Goal: Information Seeking & Learning: Compare options

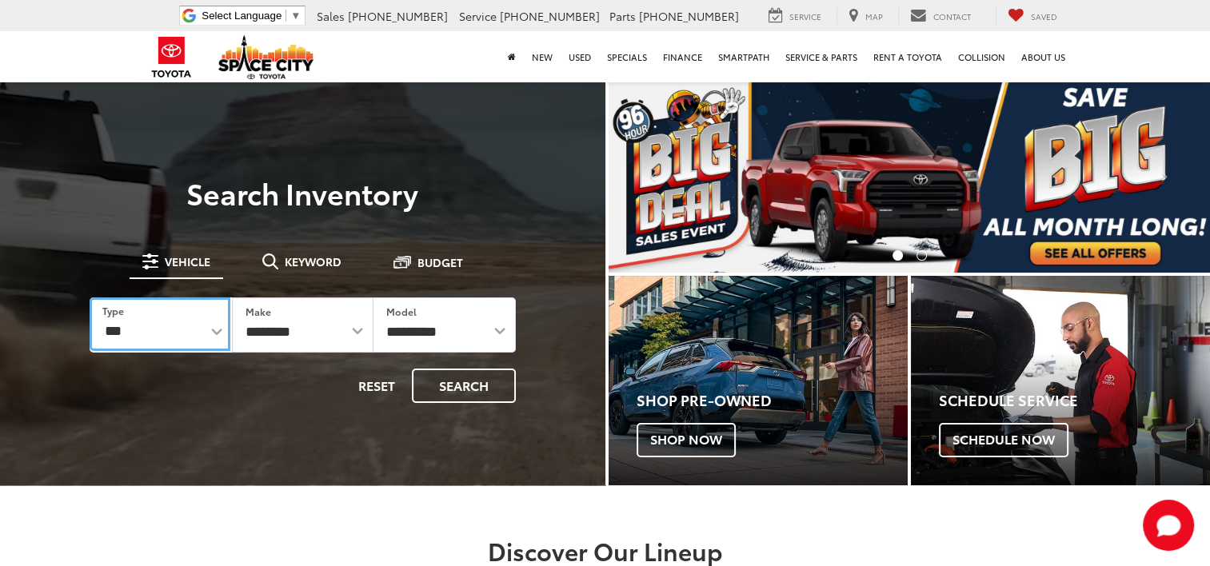
click at [222, 326] on select "*** *** **** *********" at bounding box center [160, 324] width 141 height 54
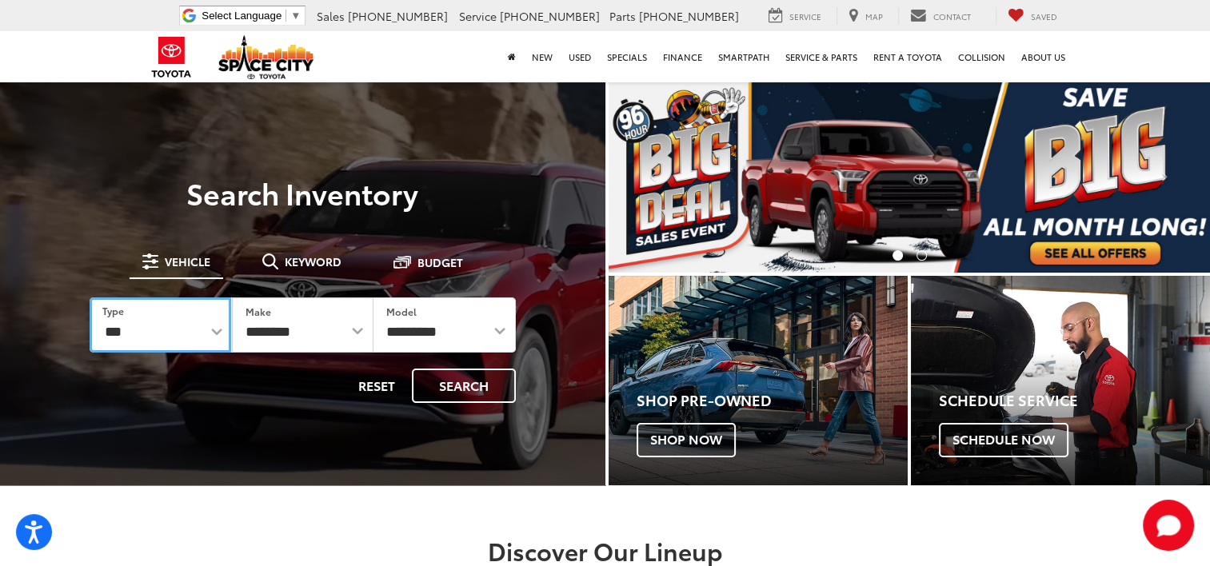
select select "******"
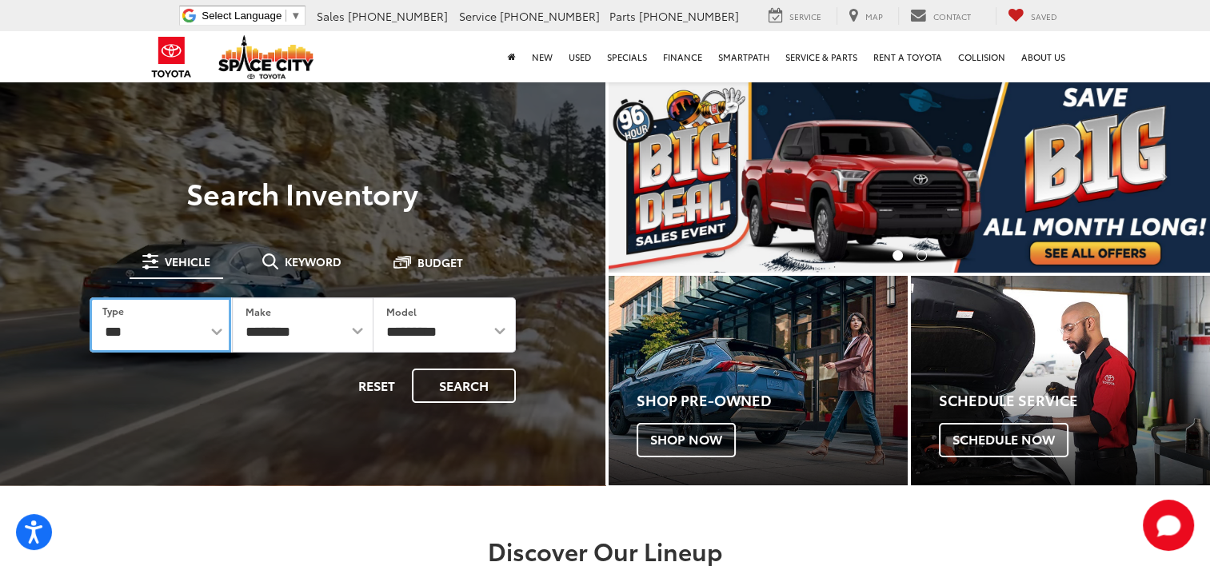
click at [90, 297] on select "*** *** **** *********" at bounding box center [161, 324] width 142 height 55
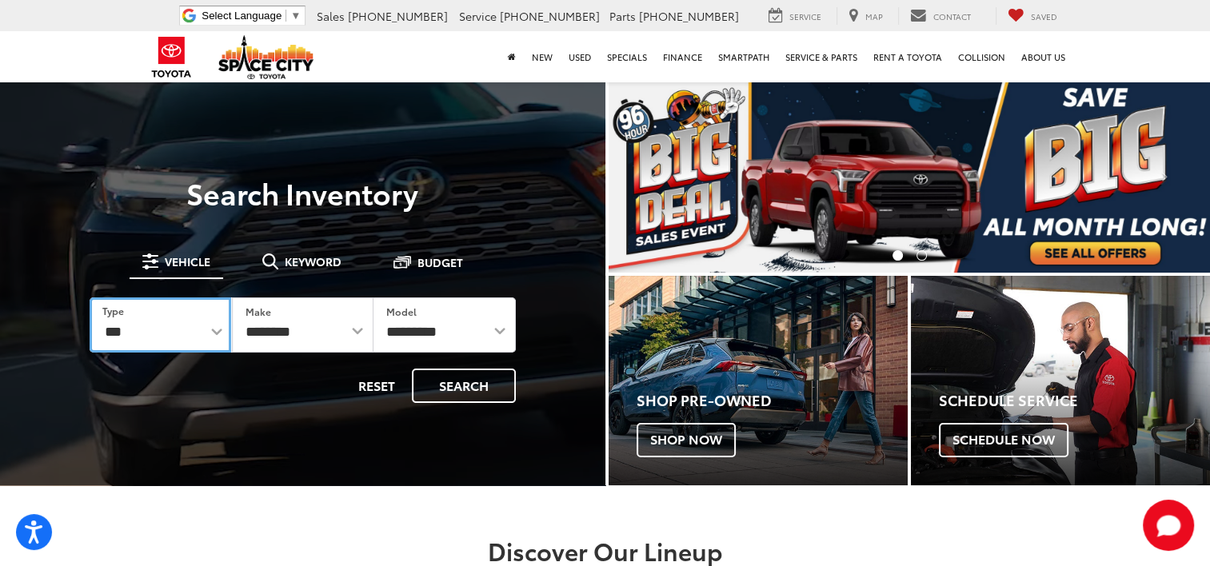
select select "******"
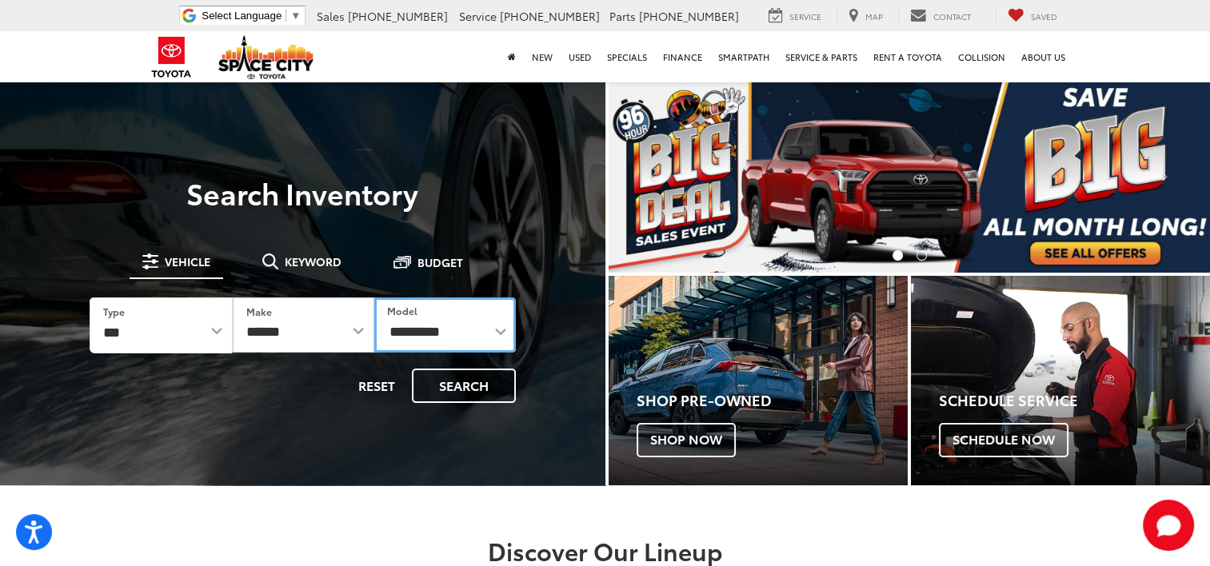
click at [480, 334] on select "**********" at bounding box center [445, 324] width 142 height 55
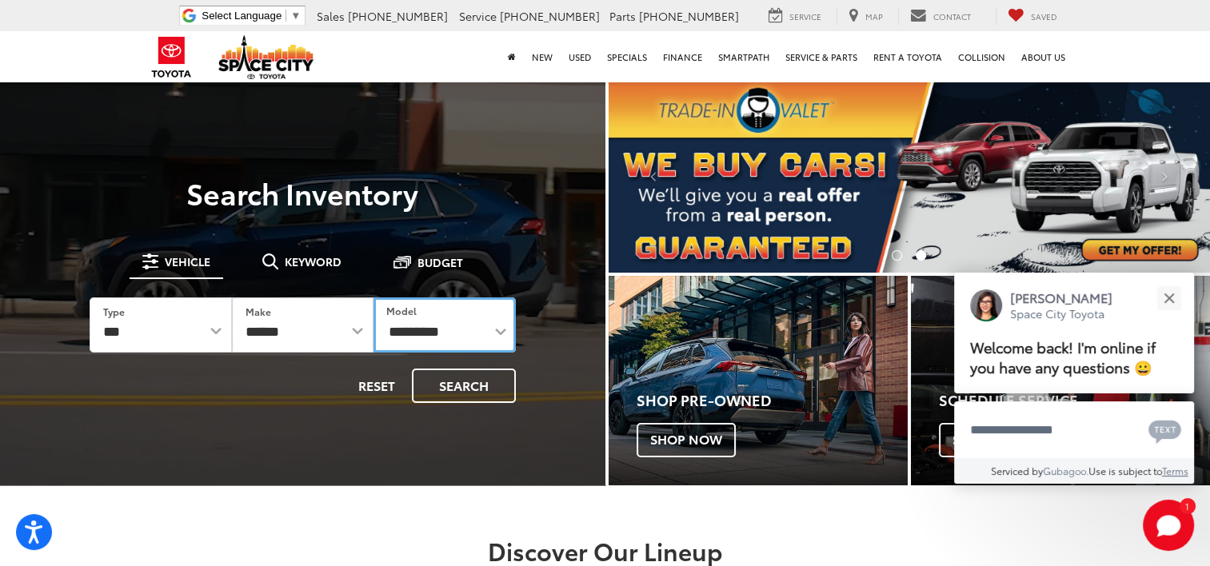
select select "******"
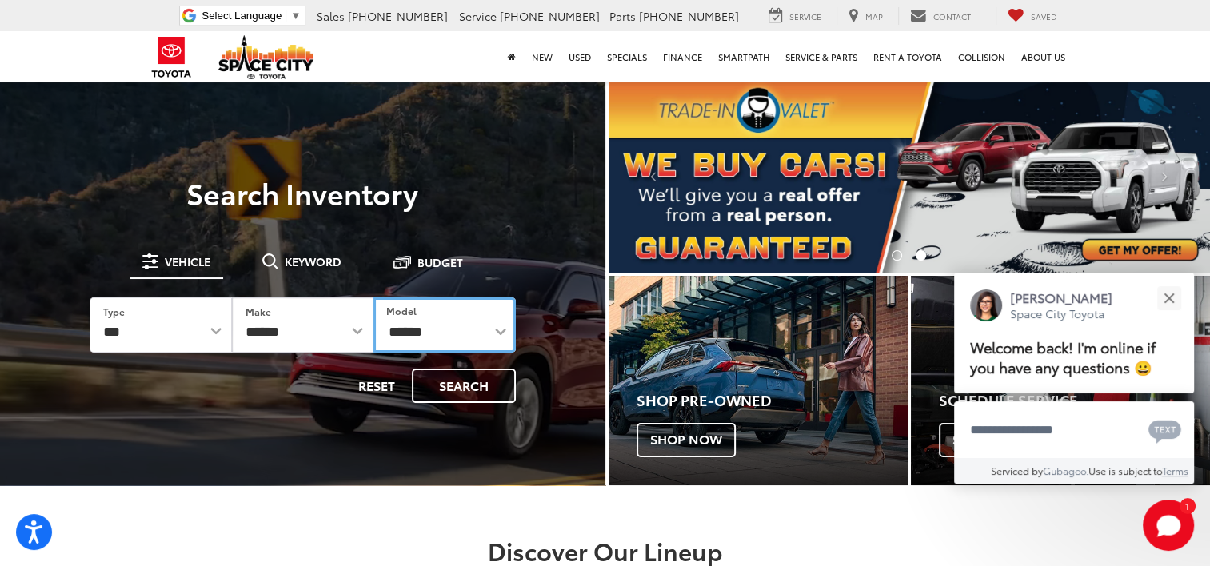
click at [373, 297] on select "**********" at bounding box center [444, 324] width 142 height 55
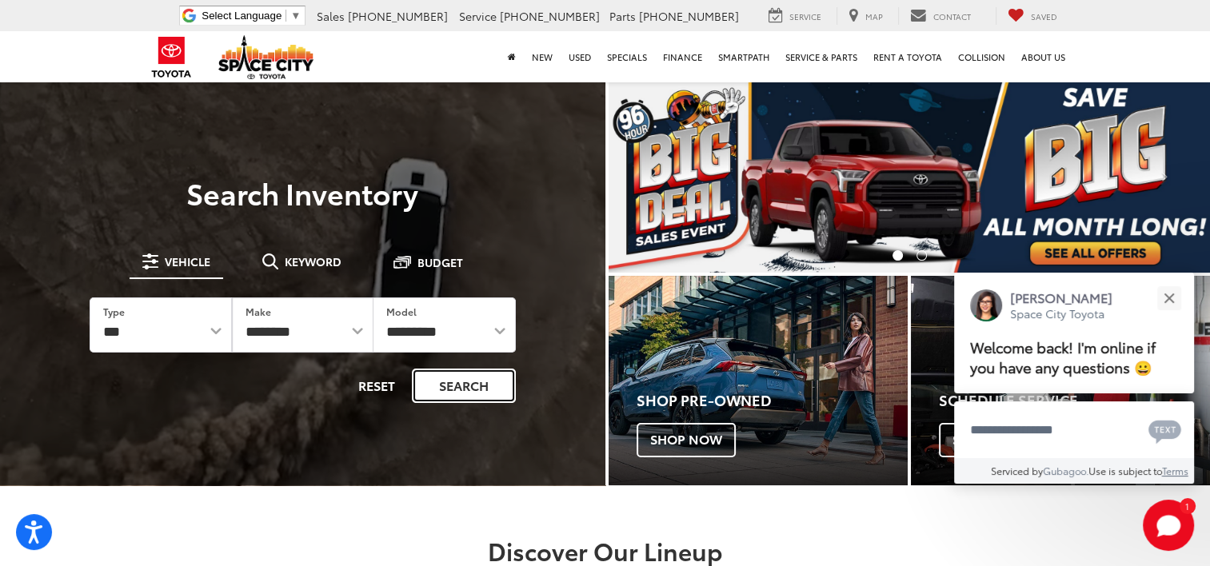
click at [446, 389] on button "Search" at bounding box center [464, 386] width 104 height 34
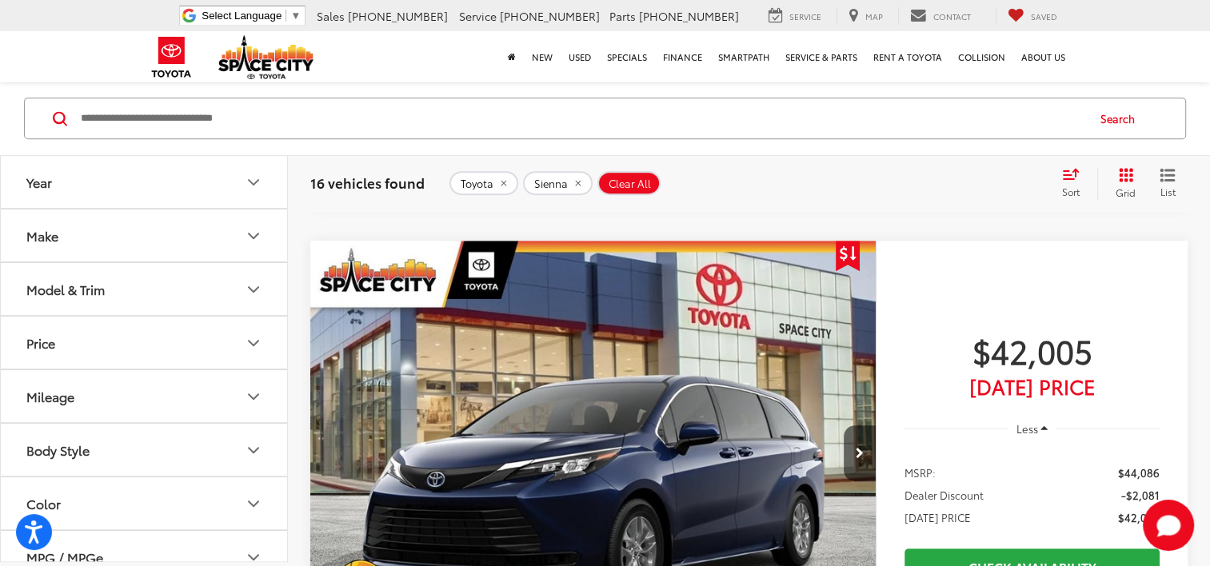
scroll to position [800, 0]
click at [249, 275] on button "Model & Trim" at bounding box center [145, 290] width 288 height 52
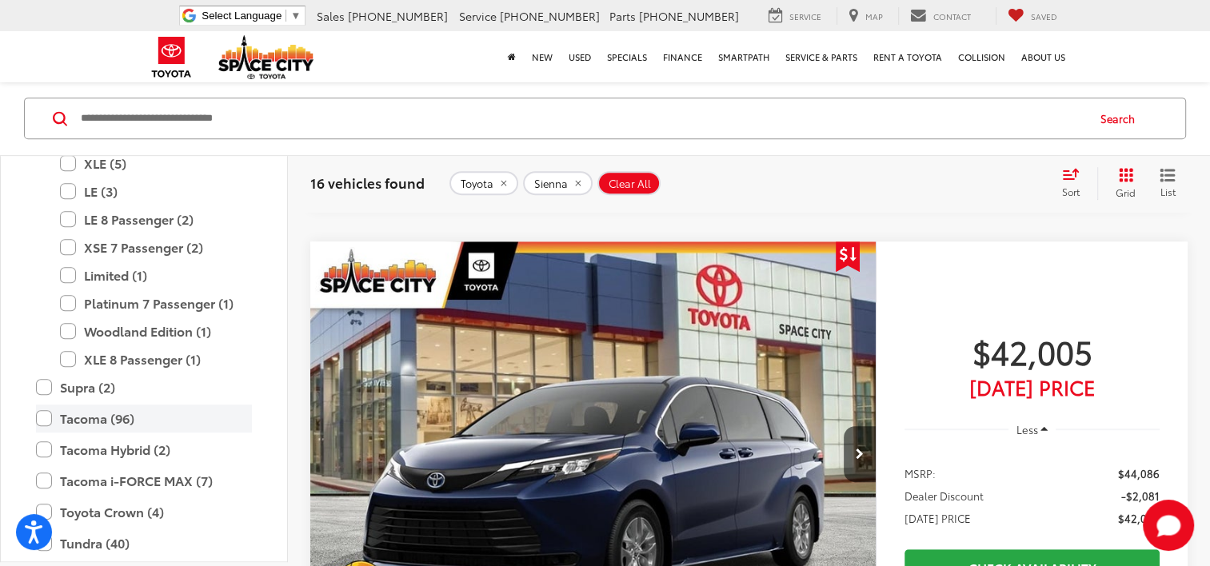
scroll to position [870, 0]
click at [70, 414] on label "Tacoma (96)" at bounding box center [144, 421] width 216 height 28
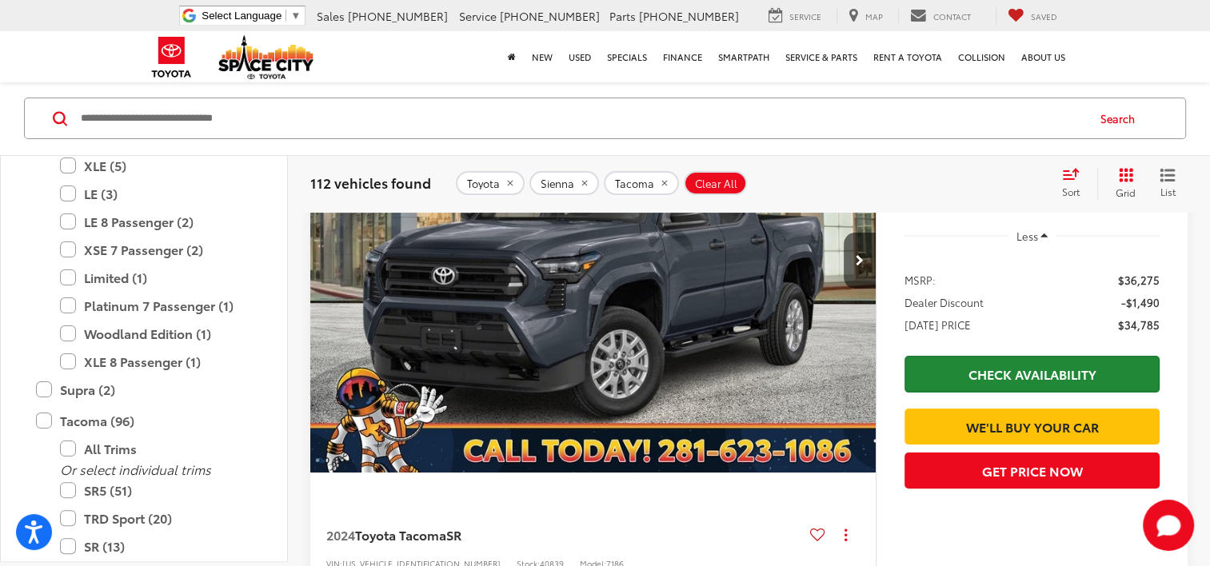
scroll to position [198, 0]
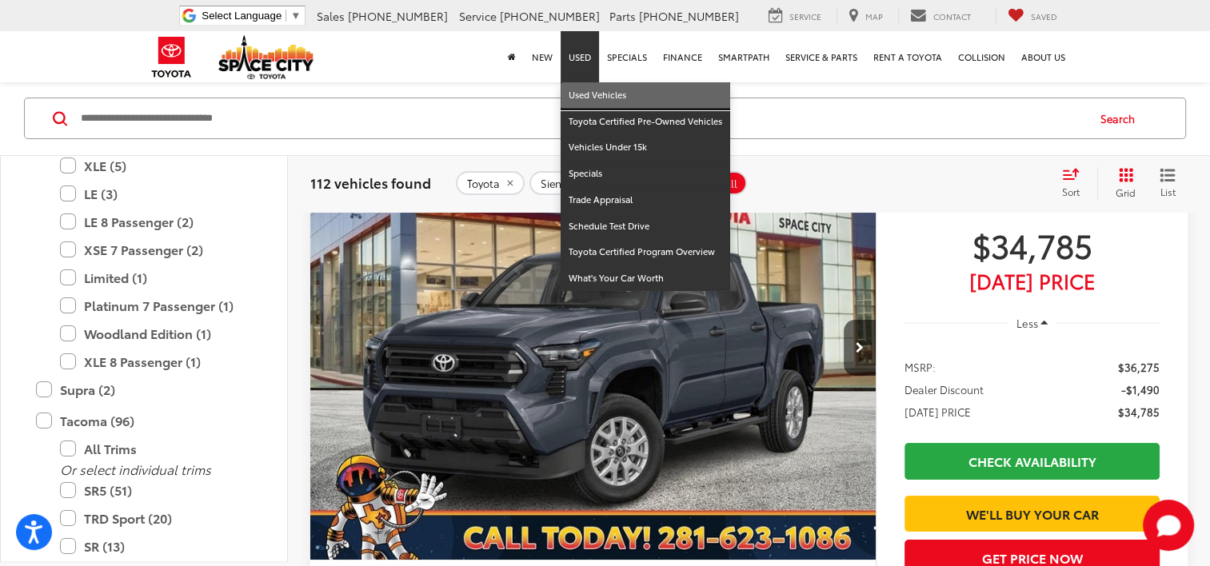
click at [585, 88] on link "Used Vehicles" at bounding box center [646, 95] width 170 height 26
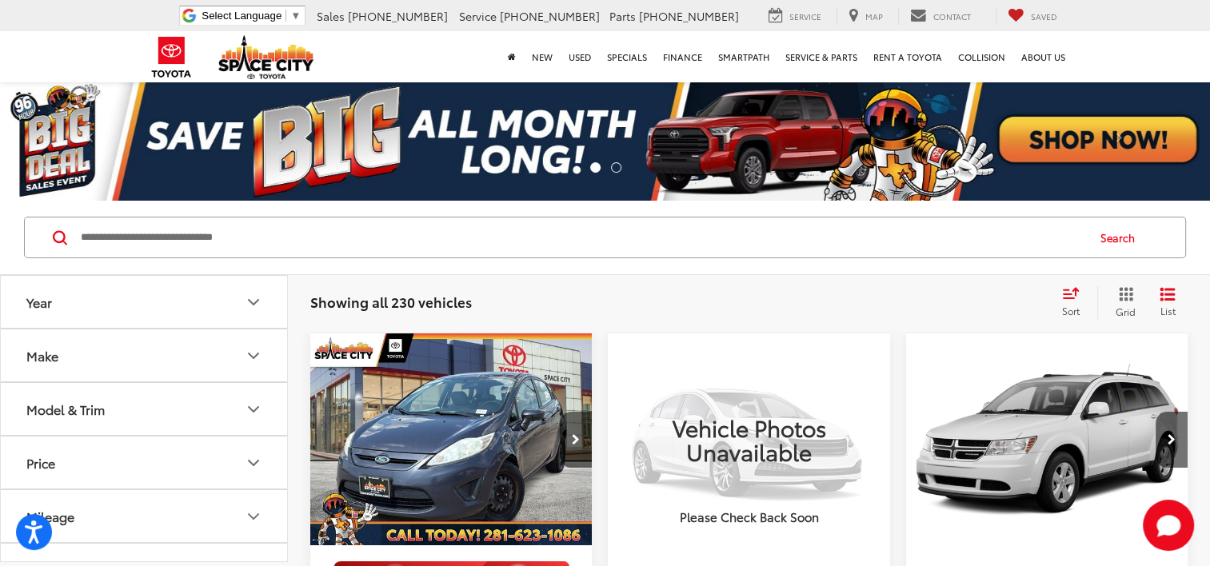
click at [1064, 308] on span "Sort" at bounding box center [1071, 311] width 18 height 14
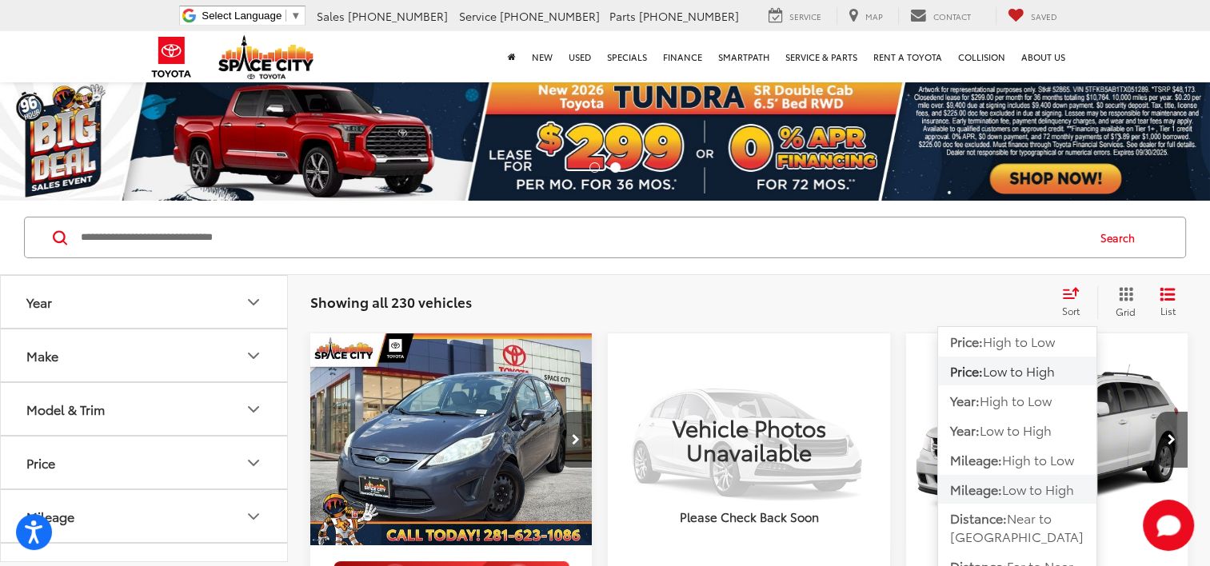
click at [987, 479] on button "Mileage: Low to High" at bounding box center [1017, 489] width 158 height 29
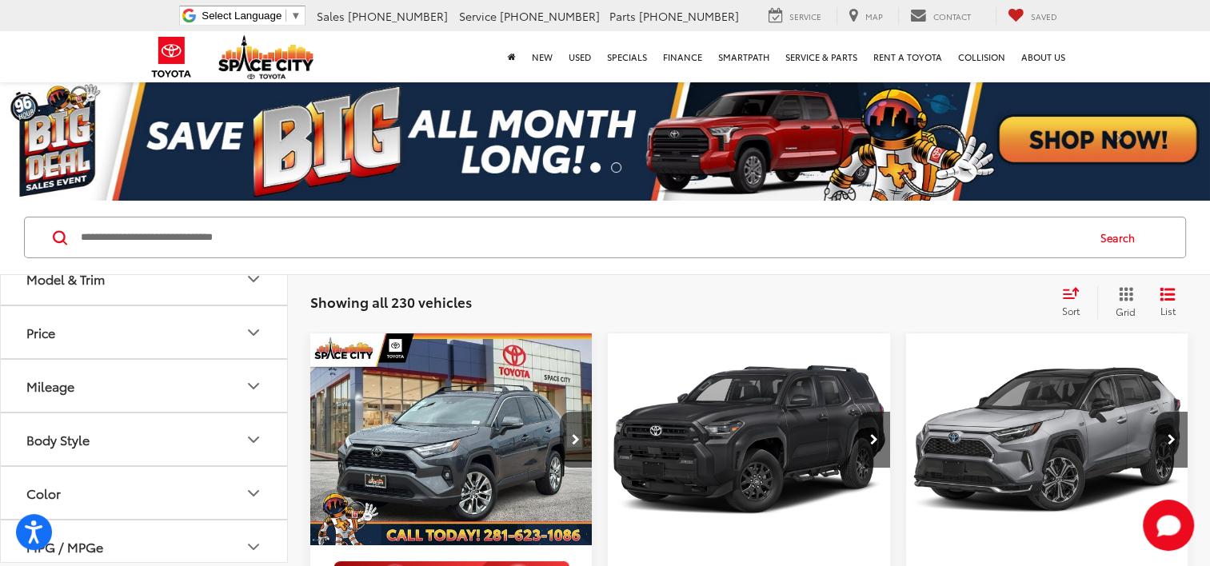
scroll to position [80, 0]
click at [246, 328] on icon "Model & Trim" at bounding box center [253, 329] width 19 height 19
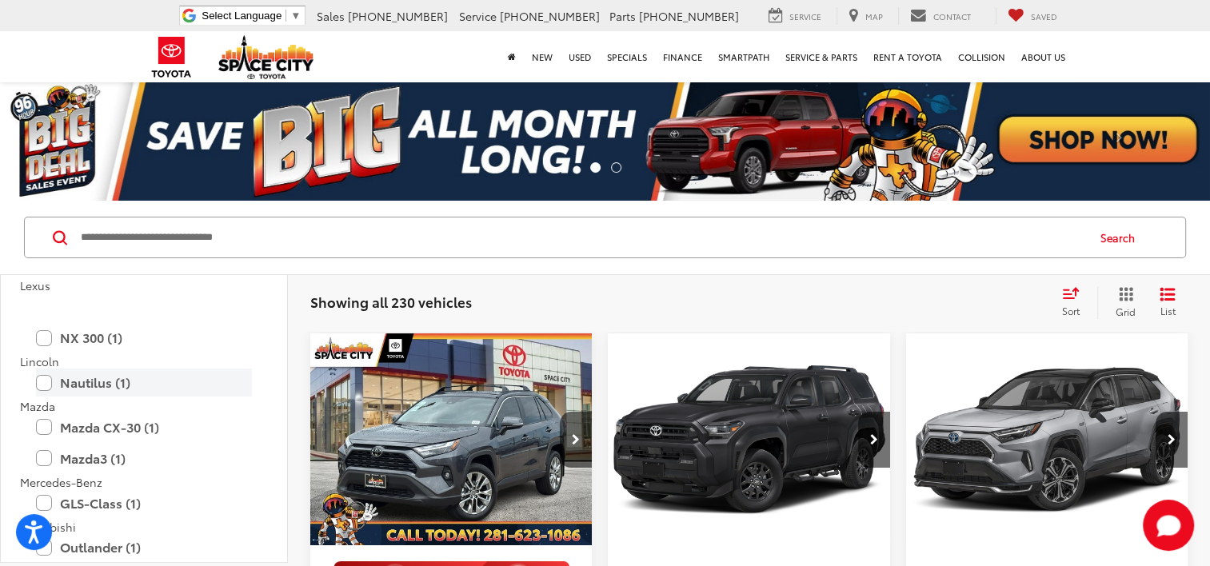
scroll to position [1839, 0]
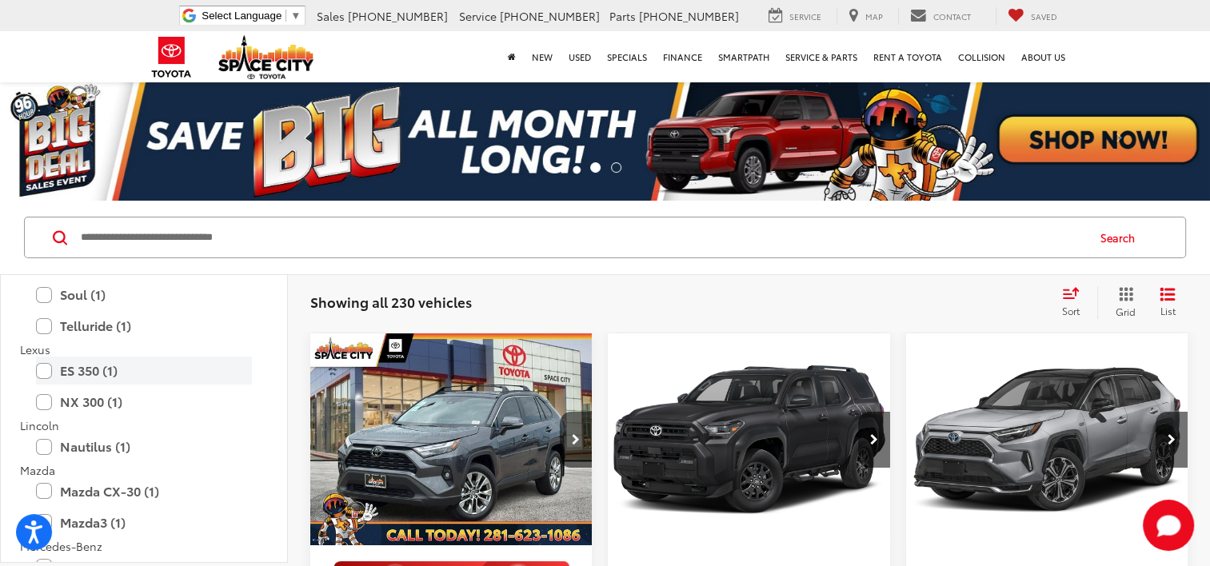
click at [51, 369] on label "ES 350 (1)" at bounding box center [144, 371] width 216 height 28
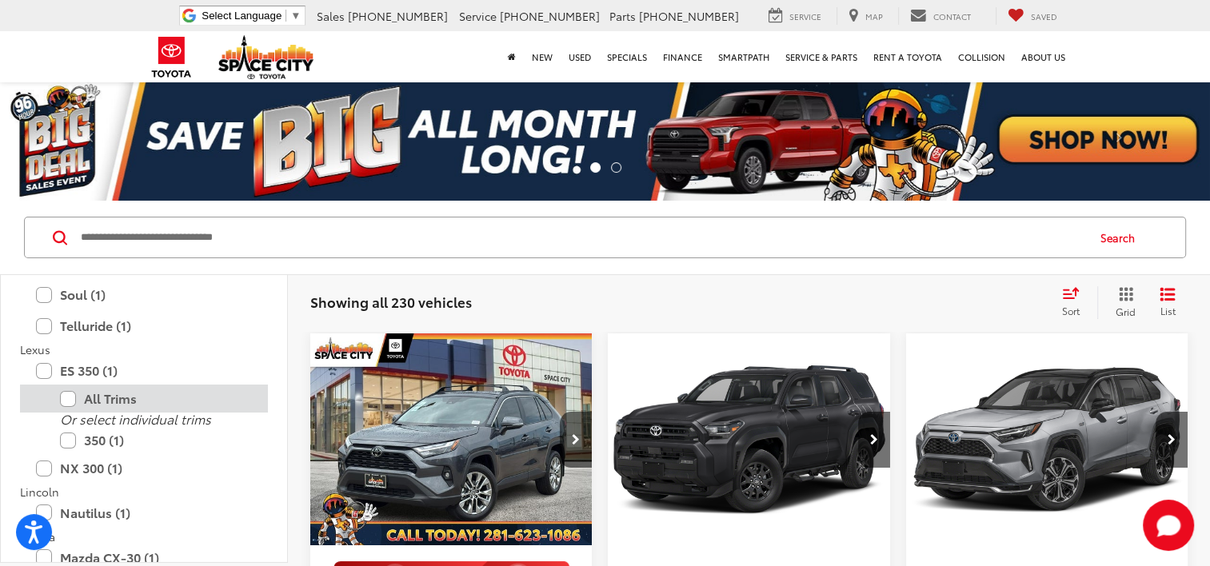
click at [45, 394] on div "All Trims" at bounding box center [144, 399] width 248 height 28
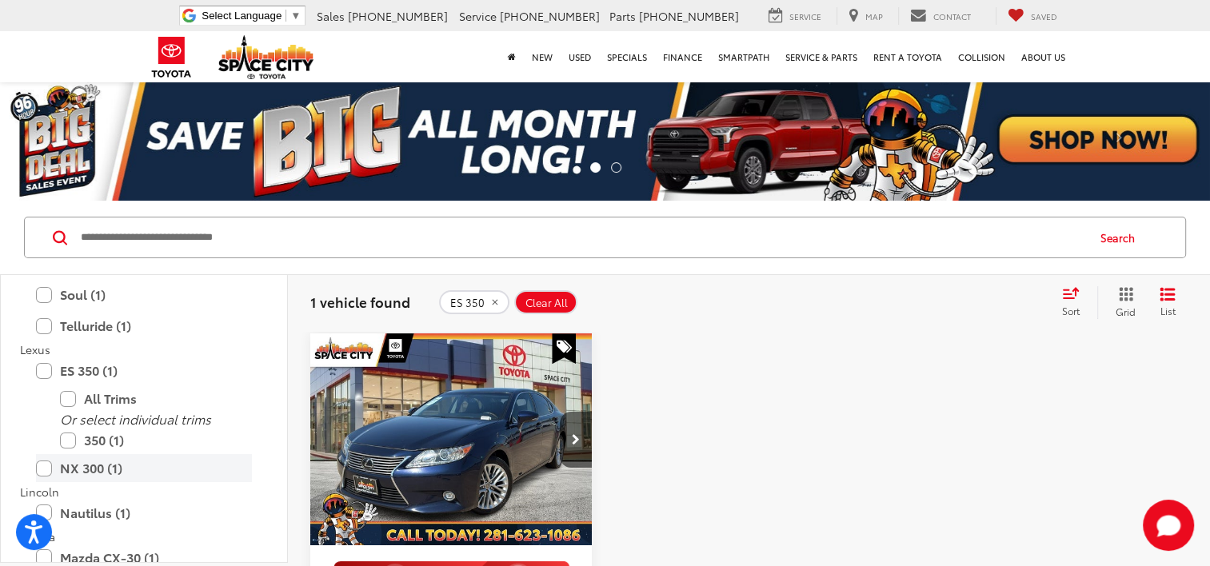
drag, startPoint x: 38, startPoint y: 469, endPoint x: 54, endPoint y: 478, distance: 18.3
click at [41, 469] on label "NX 300 (1)" at bounding box center [144, 468] width 216 height 28
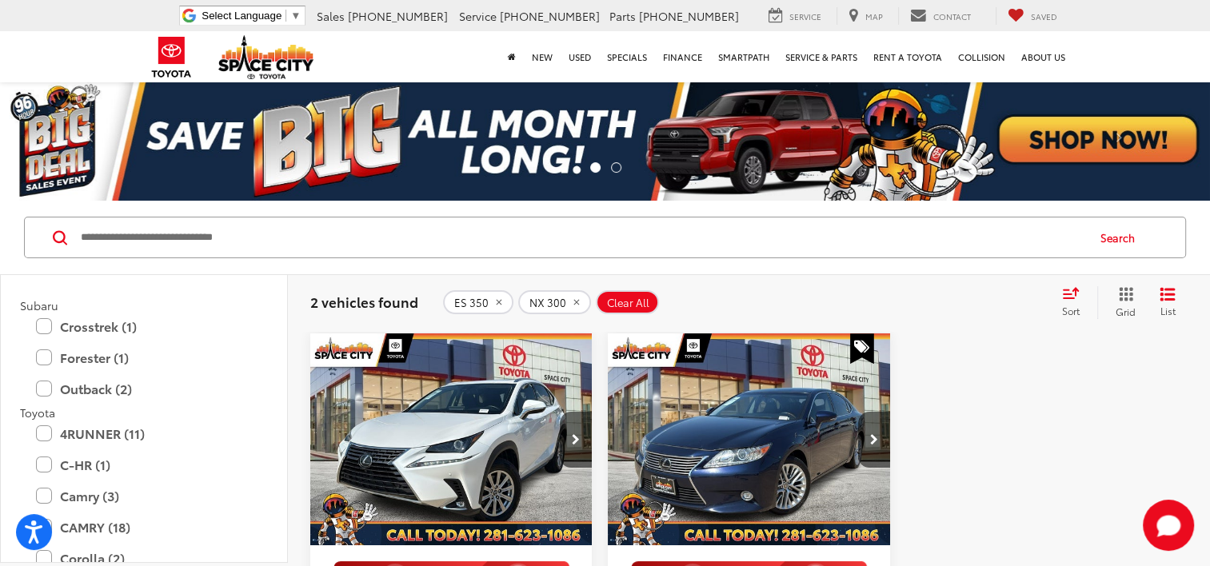
scroll to position [2427, 0]
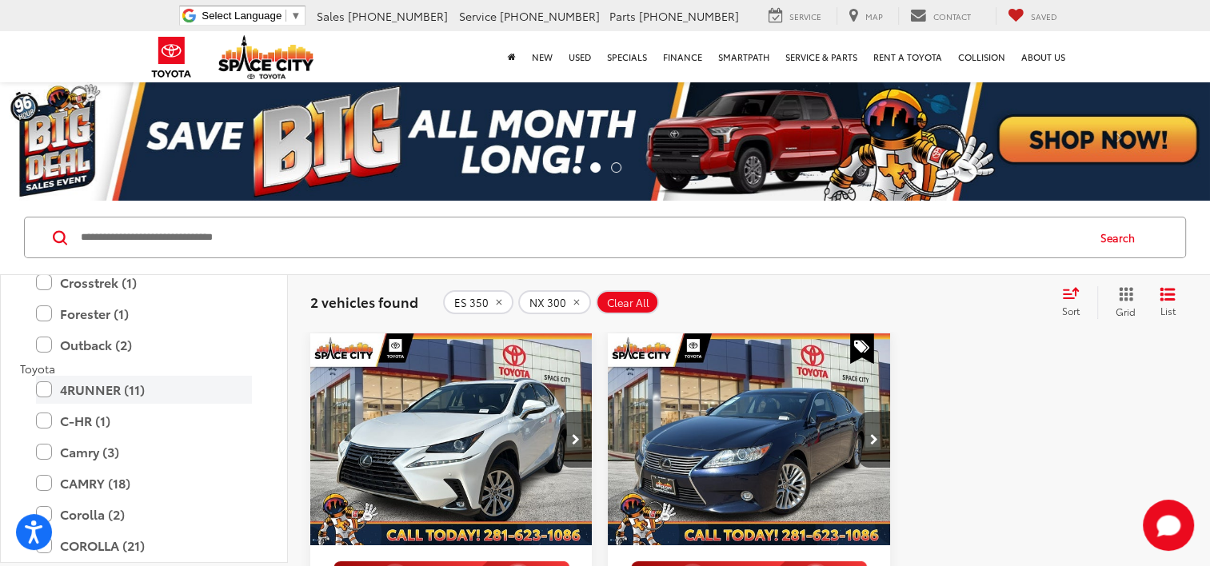
click at [48, 387] on label "4RUNNER (11)" at bounding box center [144, 390] width 216 height 28
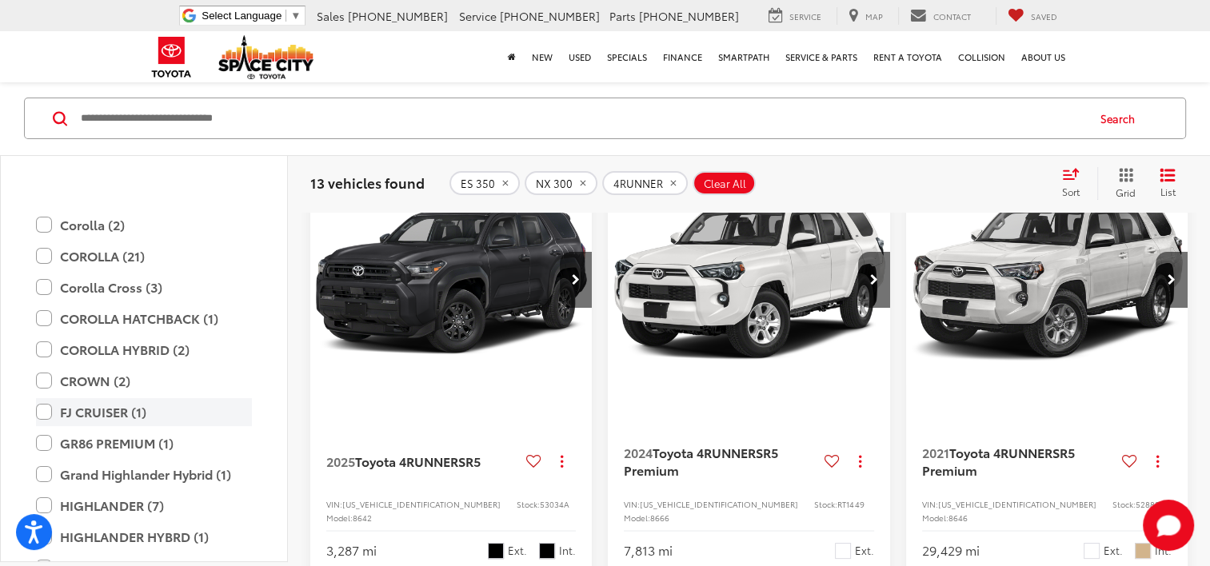
scroll to position [2716, 0]
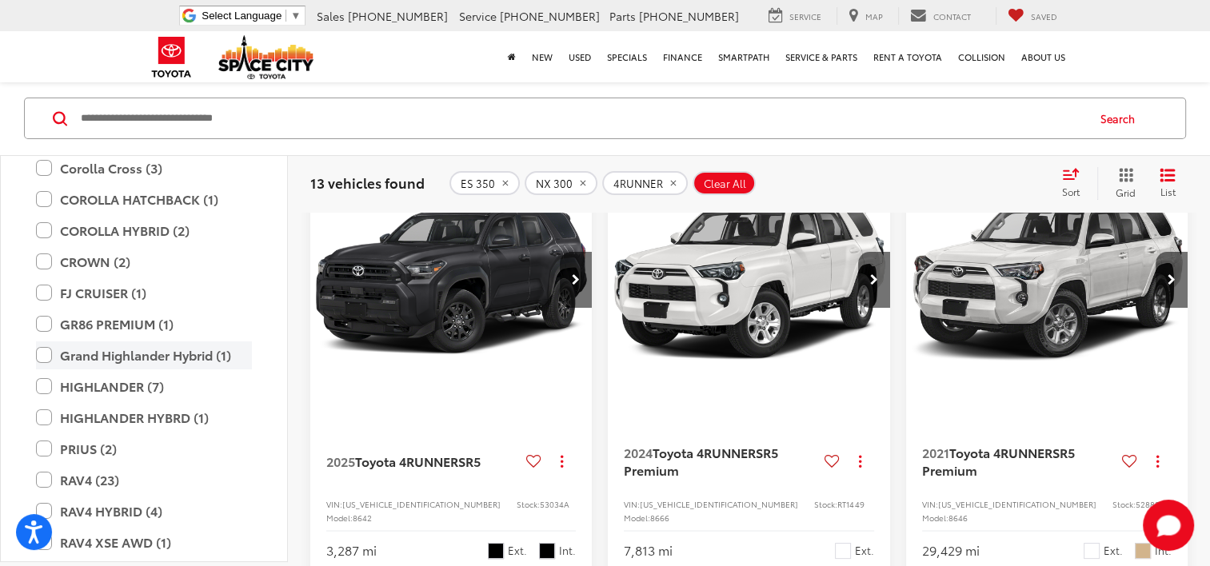
click at [61, 355] on label "Grand Highlander Hybrid (1)" at bounding box center [144, 355] width 216 height 28
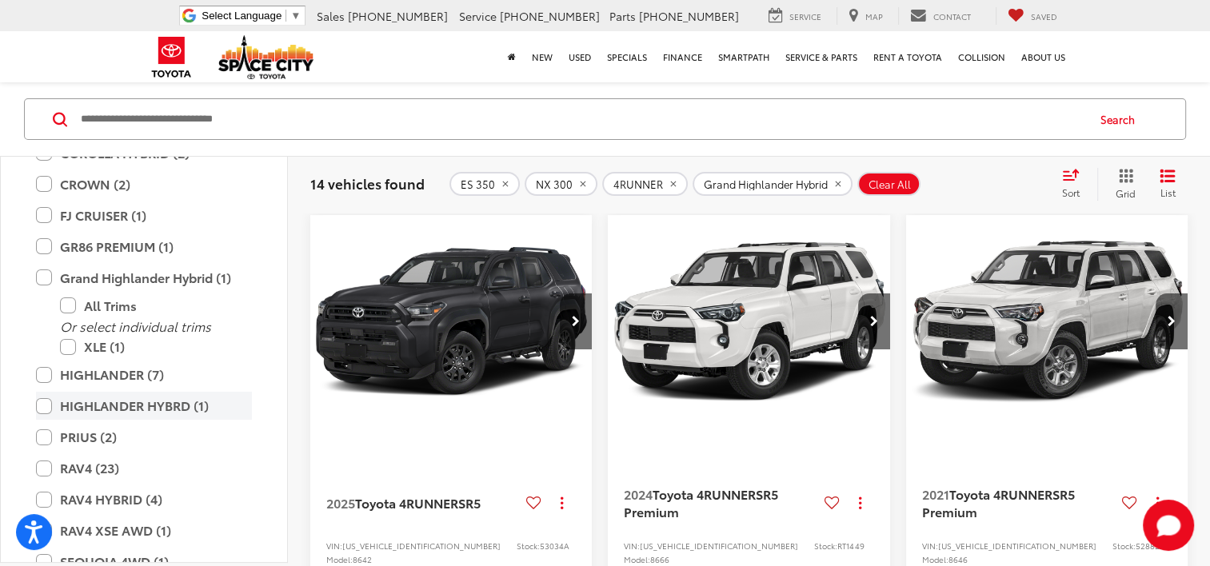
scroll to position [2796, 0]
click at [83, 369] on label "HIGHLANDER (7)" at bounding box center [144, 374] width 216 height 28
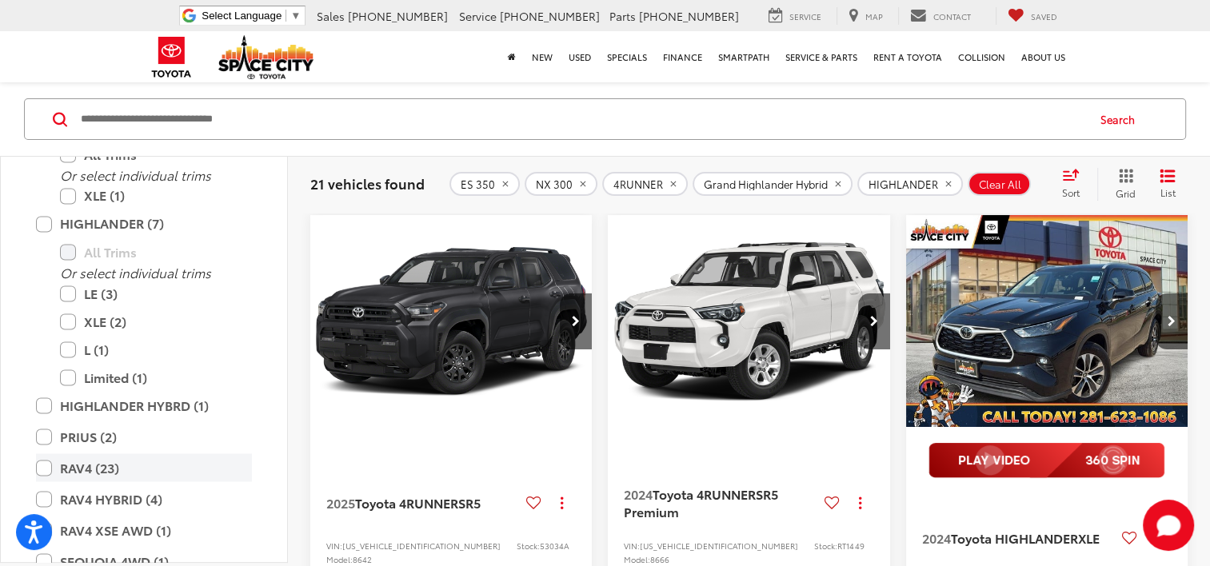
scroll to position [2956, 0]
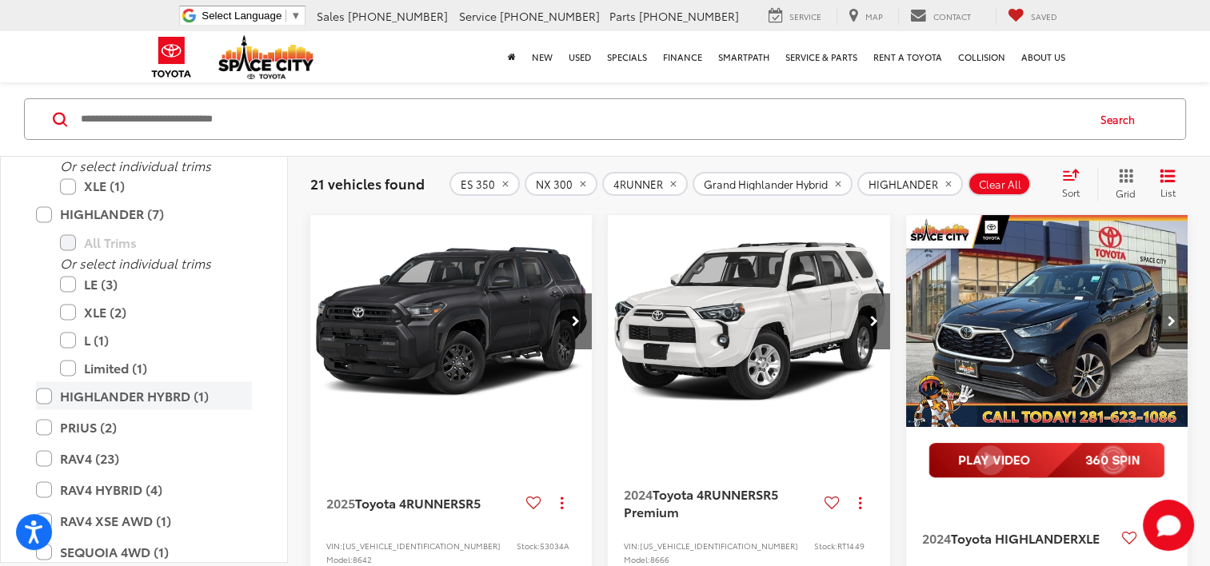
click at [54, 393] on label "HIGHLANDER HYBRD (1)" at bounding box center [144, 395] width 216 height 28
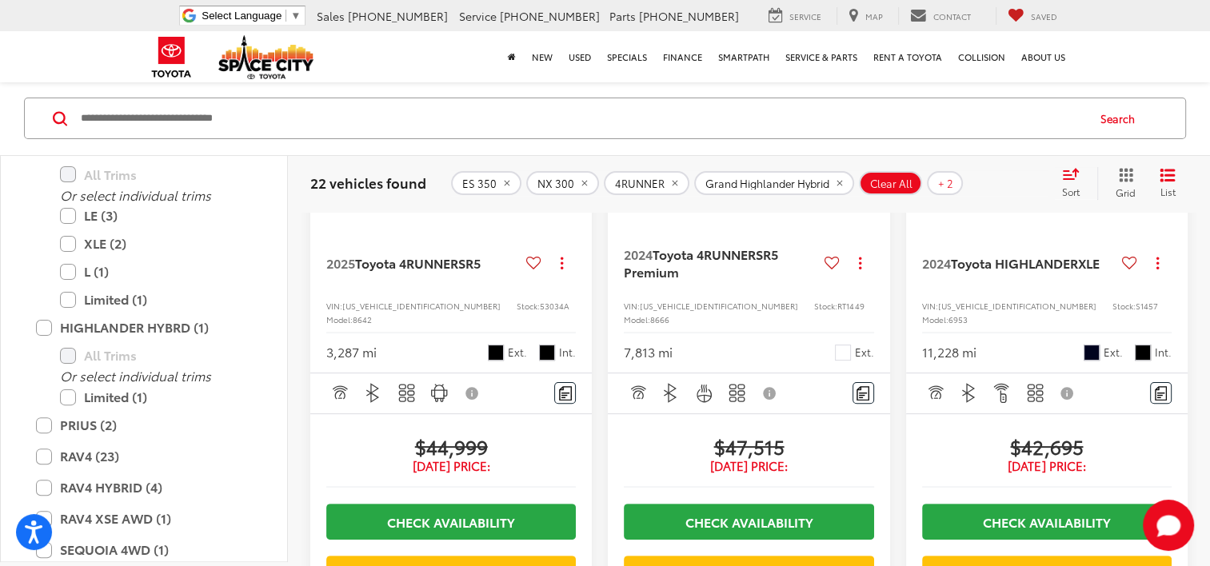
scroll to position [3058, 0]
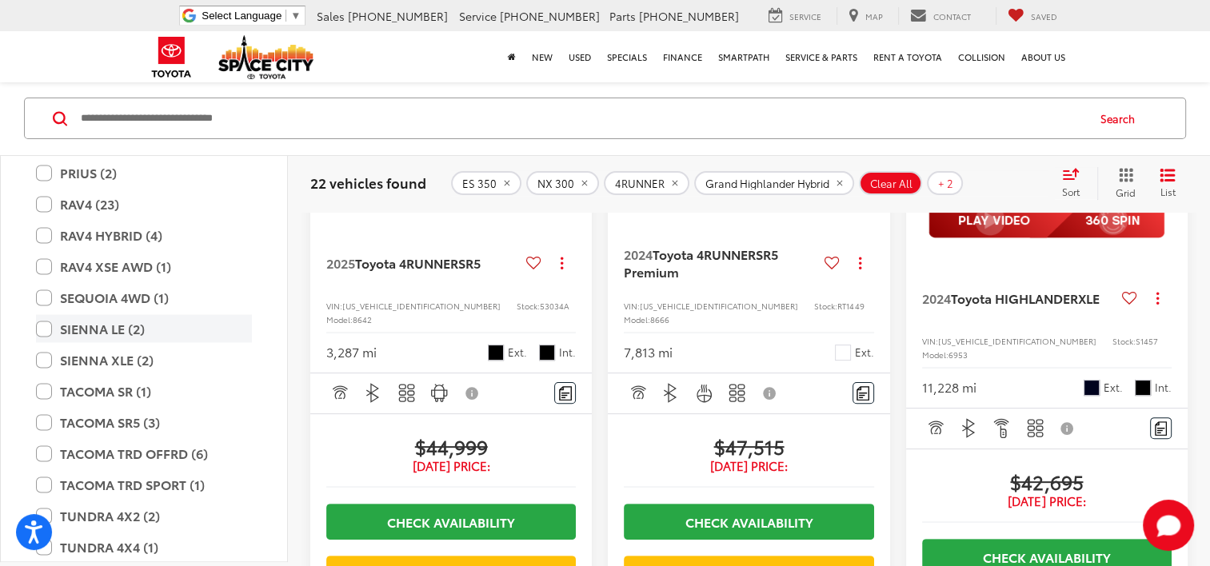
click at [58, 318] on label "SIENNA LE (2)" at bounding box center [144, 329] width 216 height 28
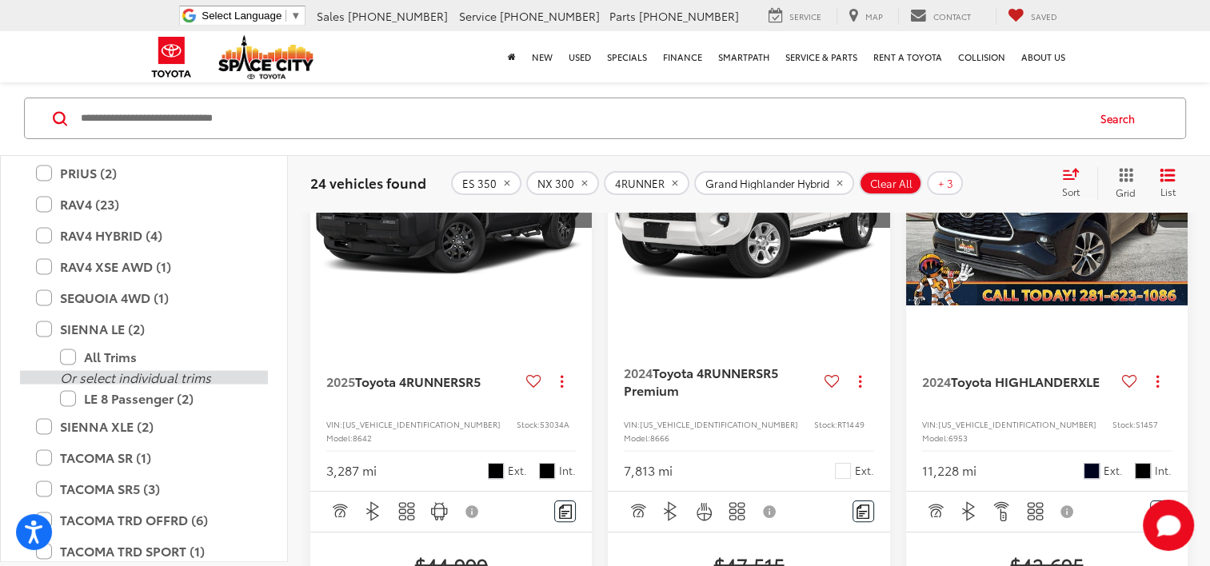
scroll to position [278, 0]
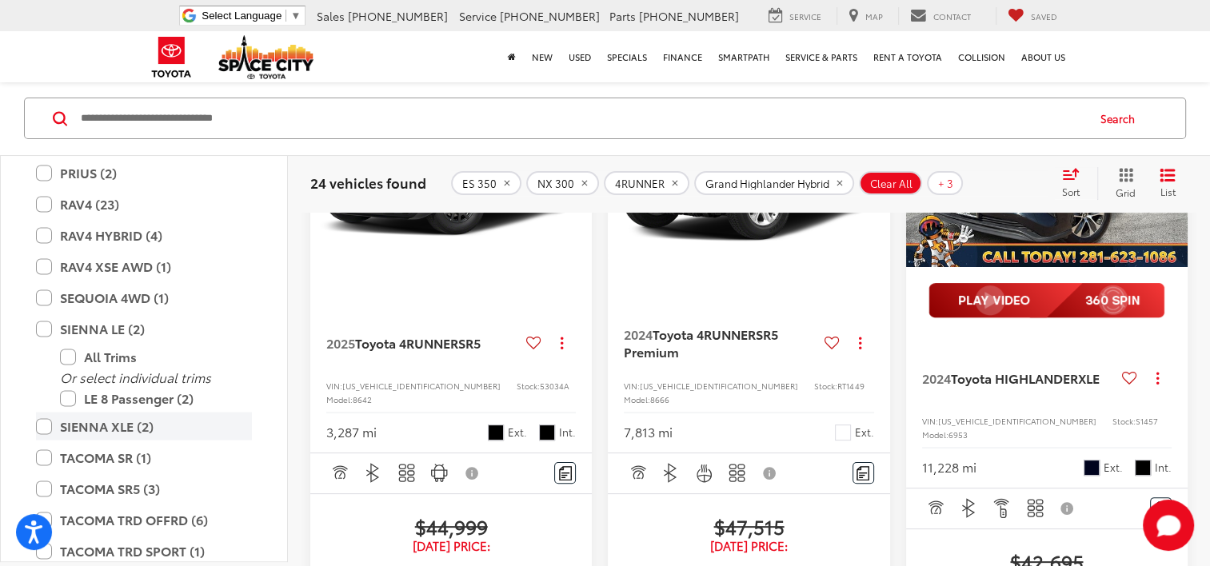
click at [70, 419] on label "SIENNA XLE (2)" at bounding box center [144, 427] width 216 height 28
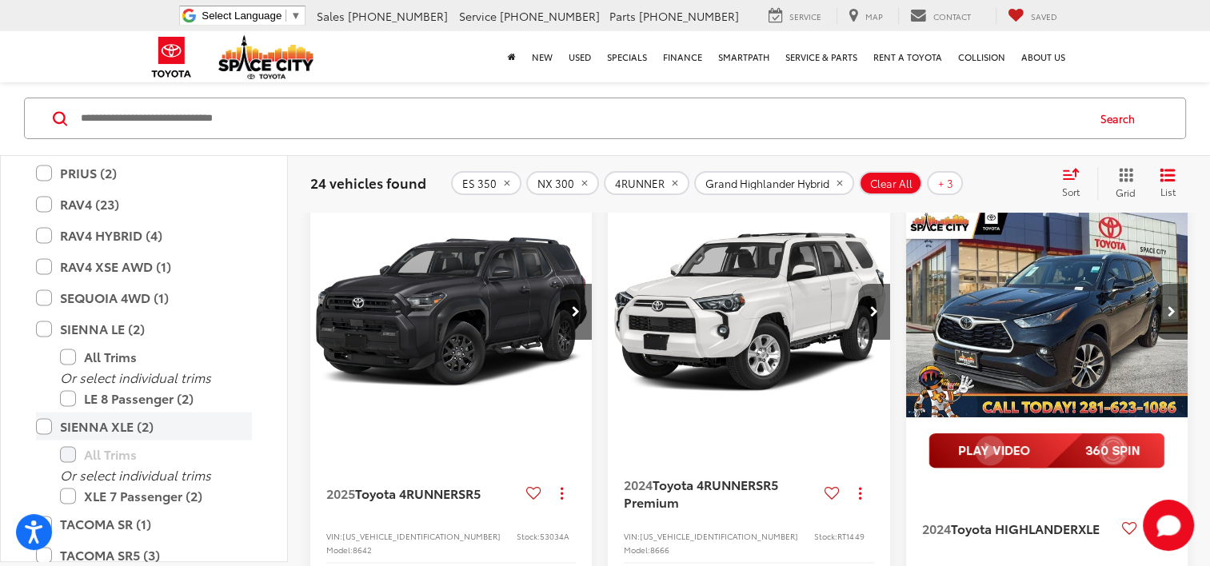
scroll to position [118, 0]
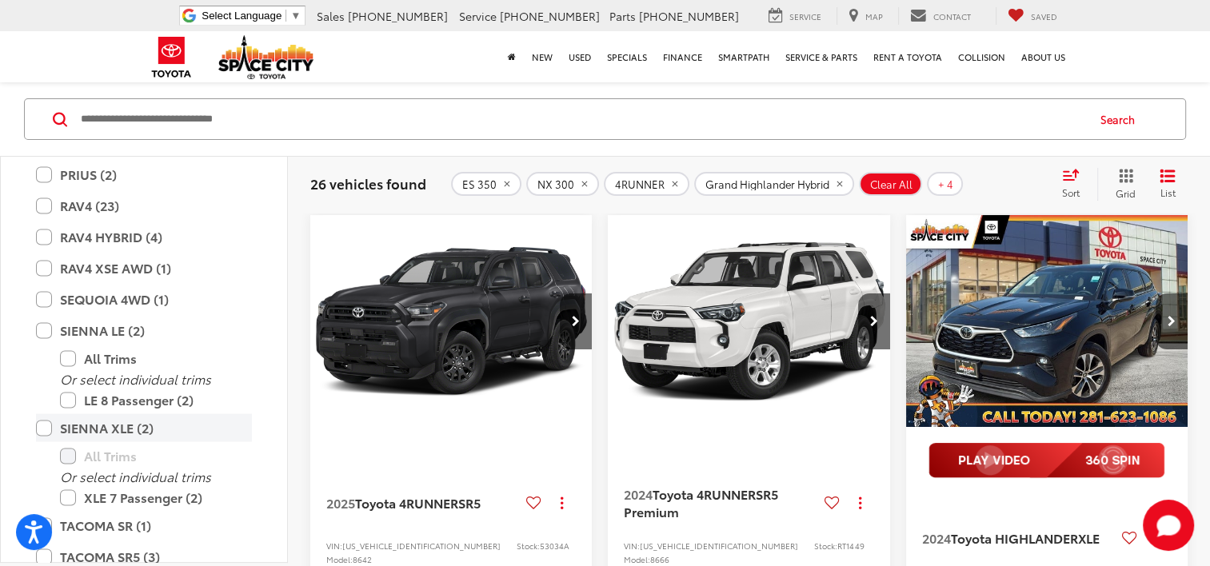
click at [41, 426] on label "SIENNA XLE (2)" at bounding box center [144, 427] width 216 height 28
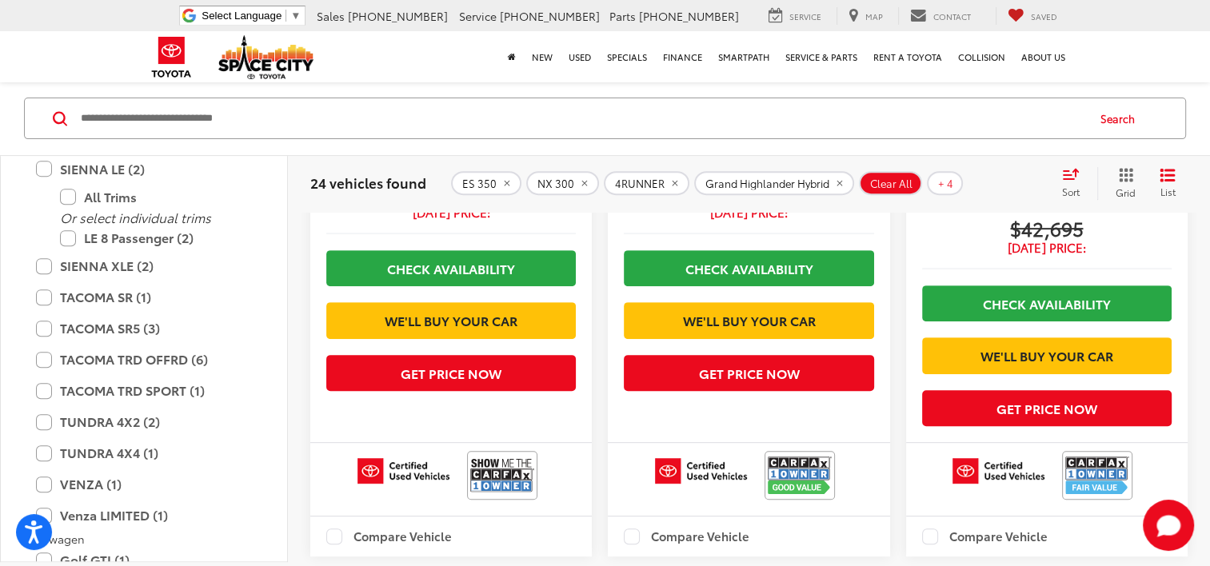
scroll to position [720, 0]
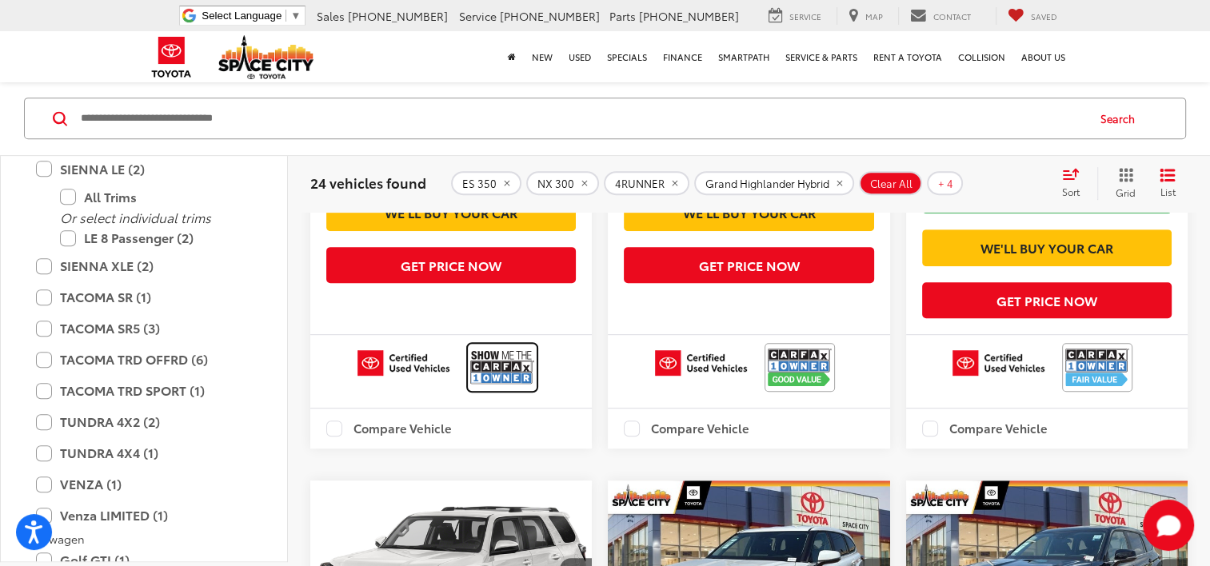
click at [515, 389] on img at bounding box center [502, 367] width 64 height 42
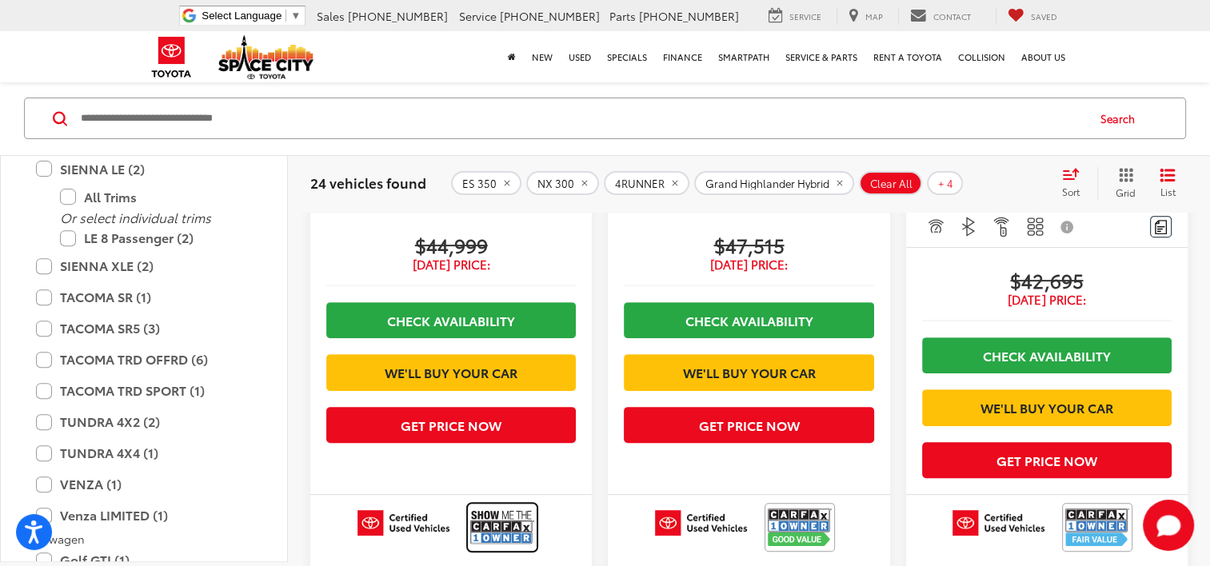
scroll to position [640, 0]
